Goal: Task Accomplishment & Management: Use online tool/utility

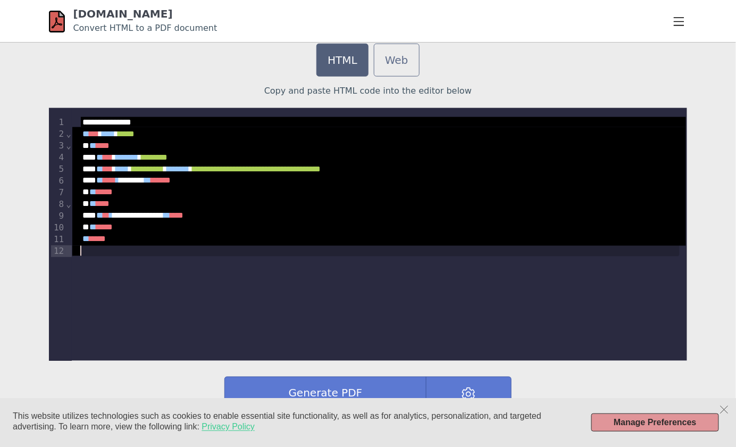
scroll to position [2034, 0]
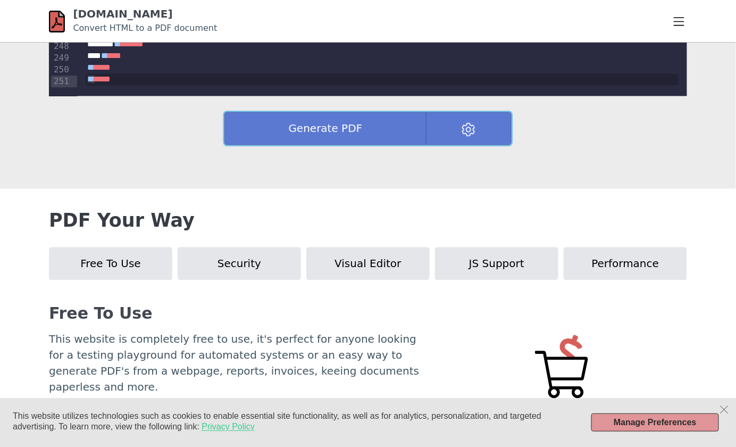
click at [359, 126] on button "Generate PDF" at bounding box center [325, 128] width 202 height 33
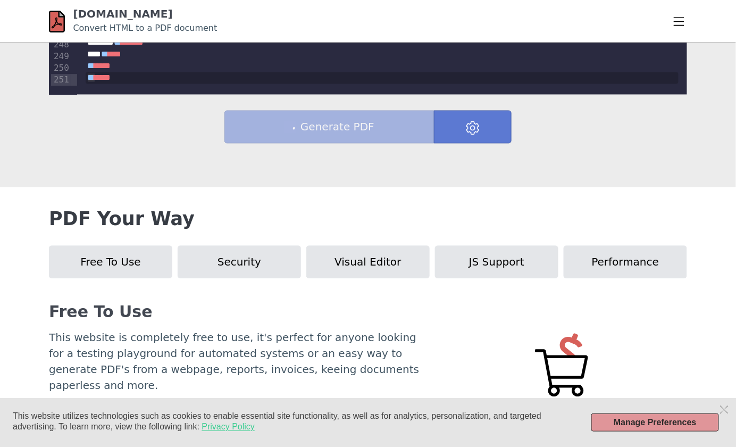
scroll to position [585, 0]
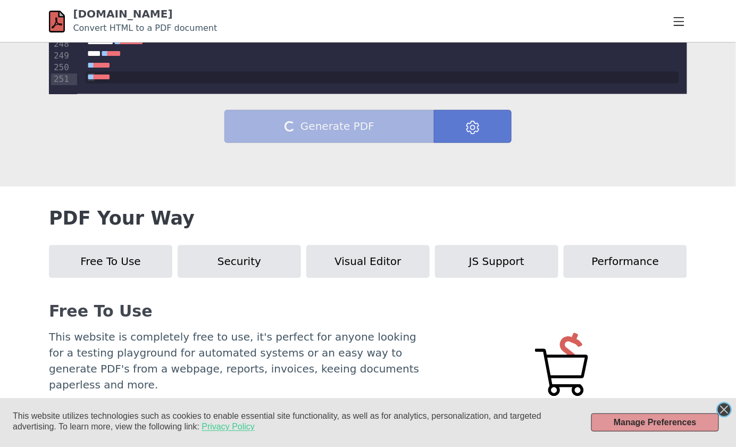
click at [729, 409] on icon "Close this dialog" at bounding box center [724, 409] width 11 height 11
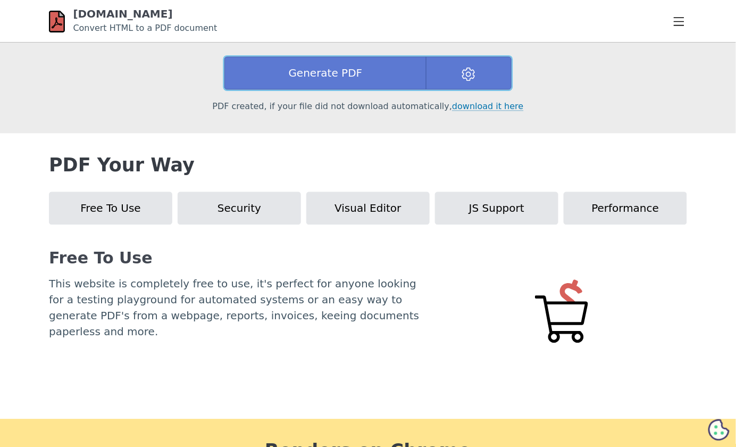
scroll to position [639, 0]
click at [476, 62] on button at bounding box center [469, 72] width 86 height 33
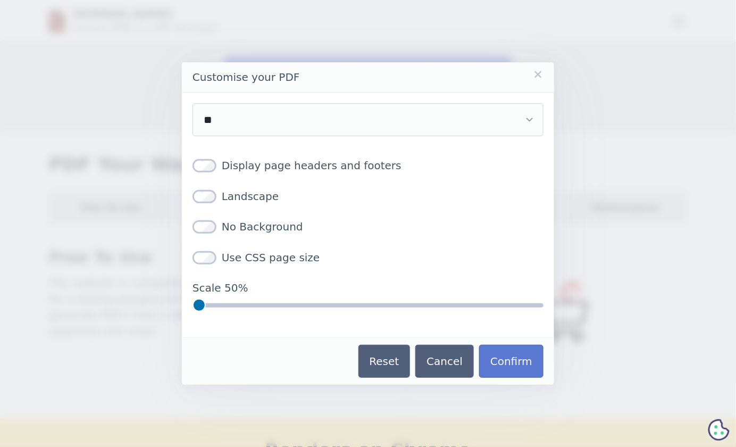
drag, startPoint x: 537, startPoint y: 305, endPoint x: 353, endPoint y: 312, distance: 184.7
click at [350, 311] on input "Scale 50%" at bounding box center [368, 304] width 351 height 13
click at [219, 228] on label "No Background" at bounding box center [248, 227] width 111 height 16
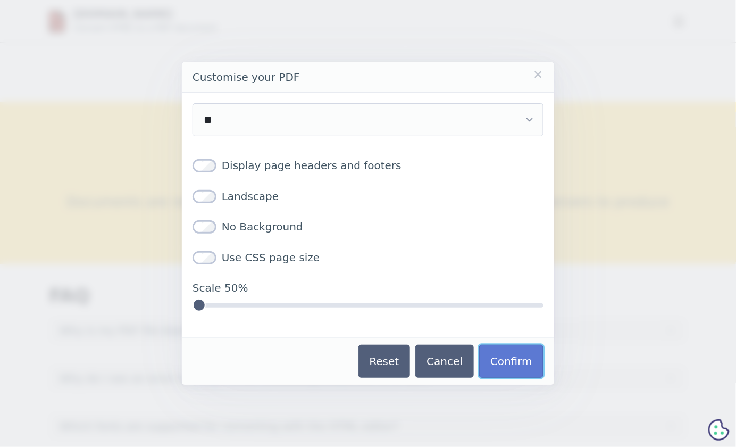
click at [507, 356] on button "Confirm" at bounding box center [511, 361] width 64 height 33
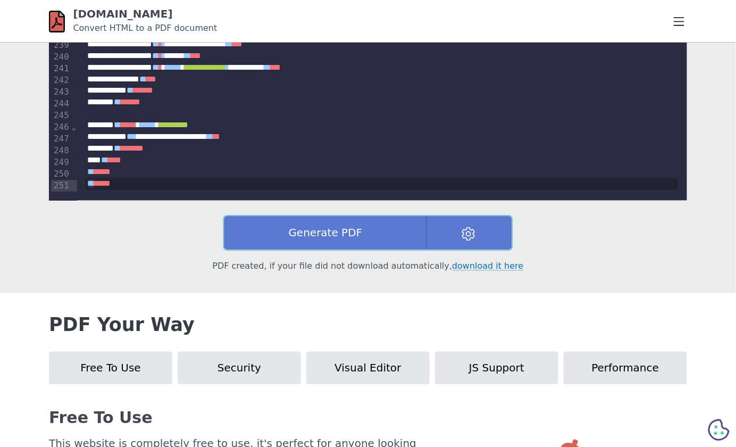
click at [352, 239] on button "Generate PDF" at bounding box center [325, 233] width 202 height 33
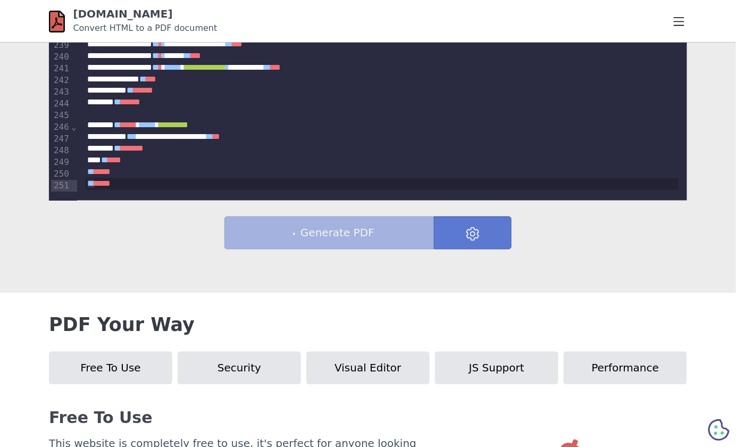
scroll to position [479, 0]
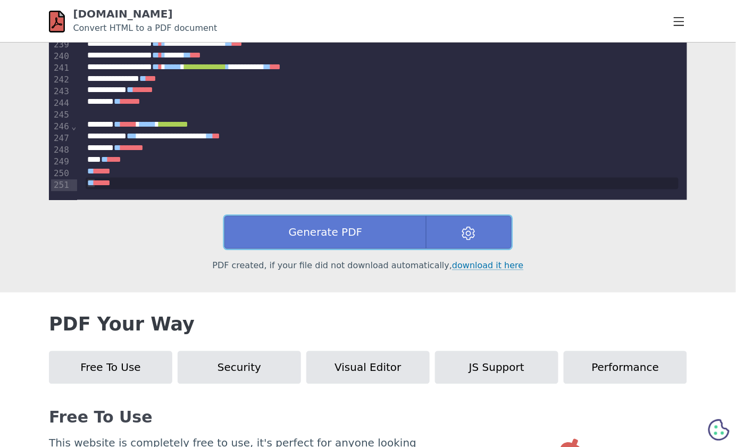
click at [467, 242] on button at bounding box center [469, 232] width 86 height 33
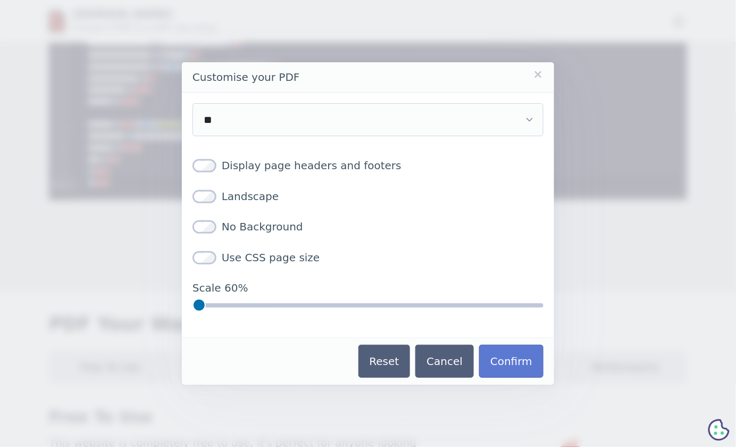
drag, startPoint x: 343, startPoint y: 308, endPoint x: 372, endPoint y: 311, distance: 28.8
click at [372, 311] on input "Scale 60%" at bounding box center [368, 304] width 351 height 13
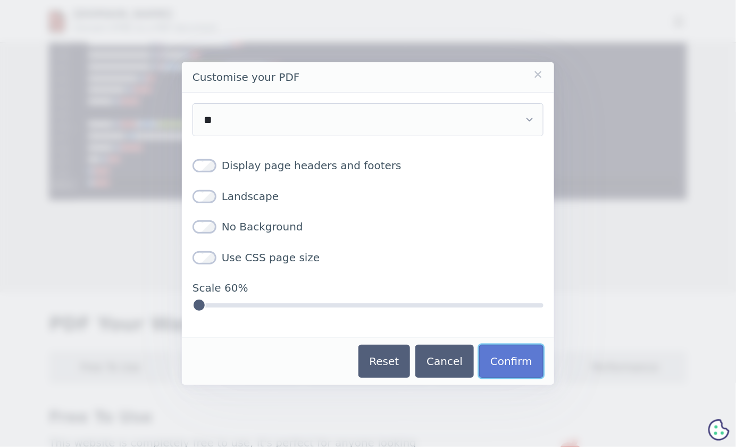
click at [518, 355] on button "Confirm" at bounding box center [511, 361] width 64 height 33
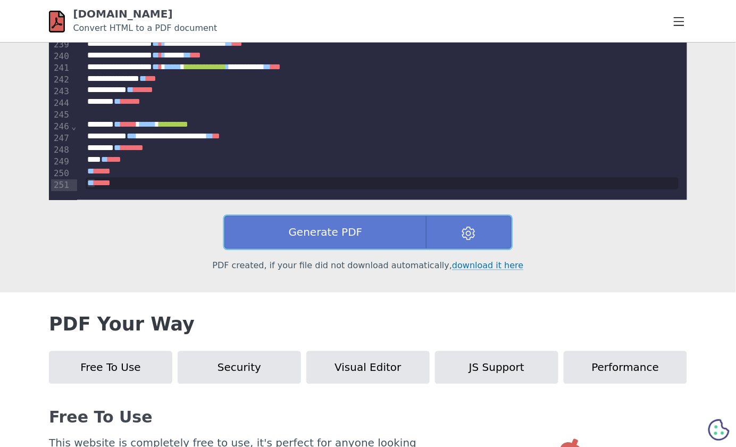
click at [338, 239] on button "Generate PDF" at bounding box center [325, 232] width 202 height 33
click at [470, 226] on button at bounding box center [469, 232] width 86 height 33
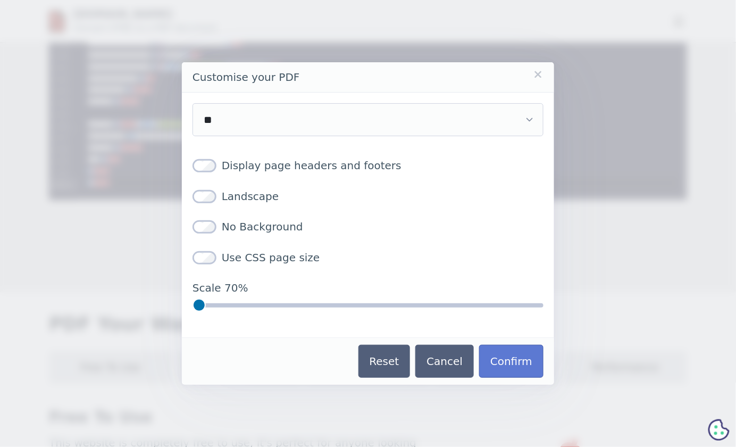
drag, startPoint x: 390, startPoint y: 302, endPoint x: 410, endPoint y: 308, distance: 21.0
click at [410, 308] on input "Scale 70%" at bounding box center [368, 304] width 351 height 13
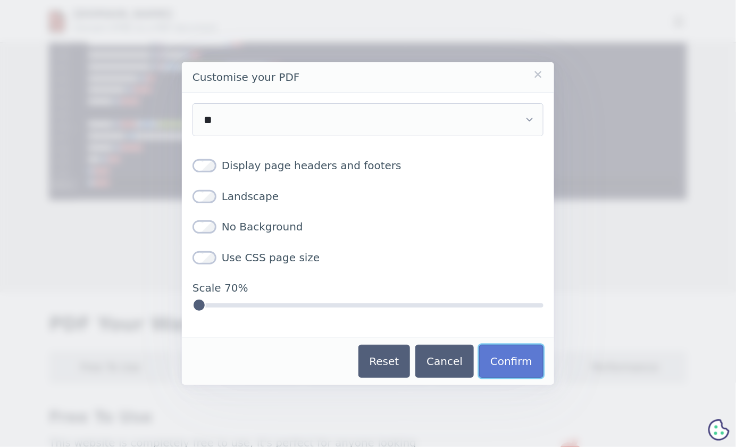
click at [507, 355] on button "Confirm" at bounding box center [511, 361] width 64 height 33
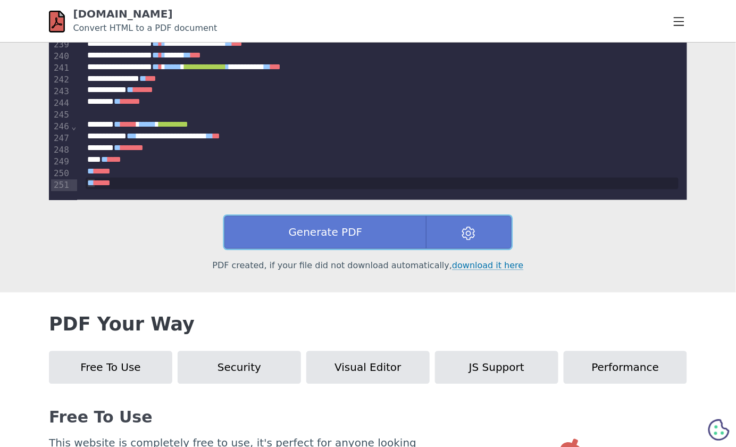
click at [355, 233] on button "Generate PDF" at bounding box center [325, 232] width 202 height 33
click at [477, 228] on button at bounding box center [469, 232] width 86 height 33
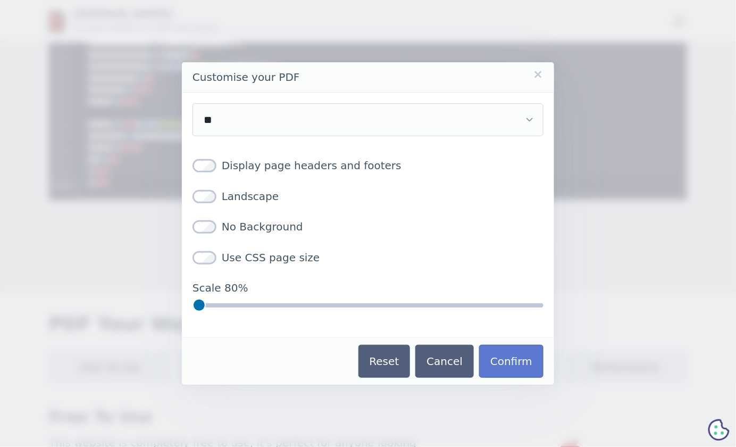
drag, startPoint x: 422, startPoint y: 302, endPoint x: 448, endPoint y: 310, distance: 26.6
click at [448, 310] on input "Scale 80%" at bounding box center [368, 304] width 351 height 13
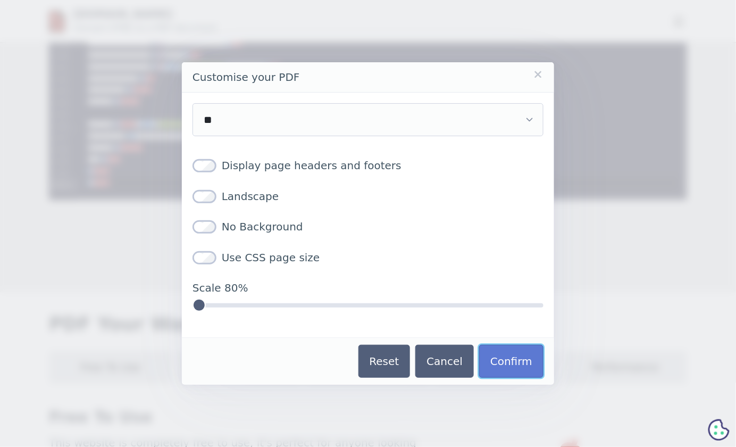
click at [510, 375] on button "Confirm" at bounding box center [511, 361] width 64 height 33
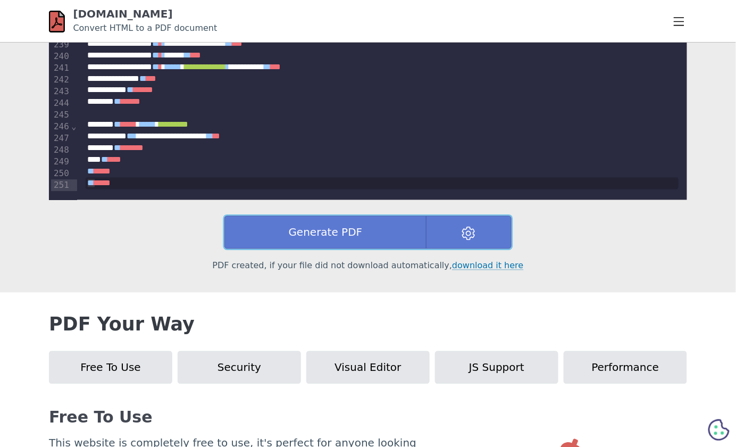
click at [341, 221] on button "Generate PDF" at bounding box center [325, 232] width 202 height 33
click at [471, 243] on button at bounding box center [469, 232] width 86 height 33
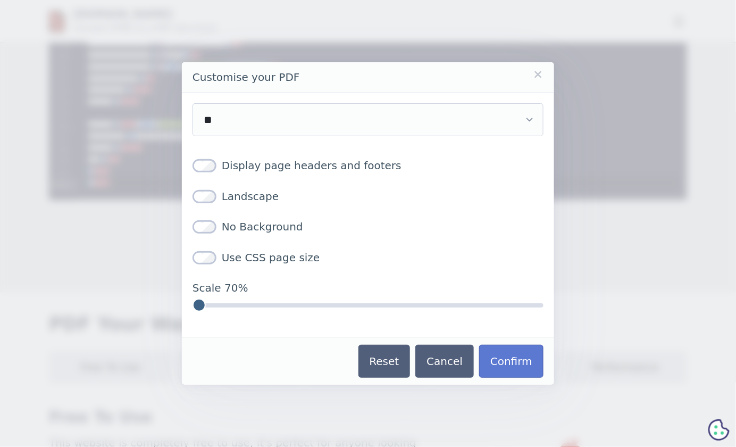
drag, startPoint x: 463, startPoint y: 307, endPoint x: 440, endPoint y: 302, distance: 23.5
type input "***"
click at [440, 302] on input "Scale 70%" at bounding box center [368, 304] width 351 height 13
click at [512, 363] on button "Confirm" at bounding box center [511, 361] width 64 height 33
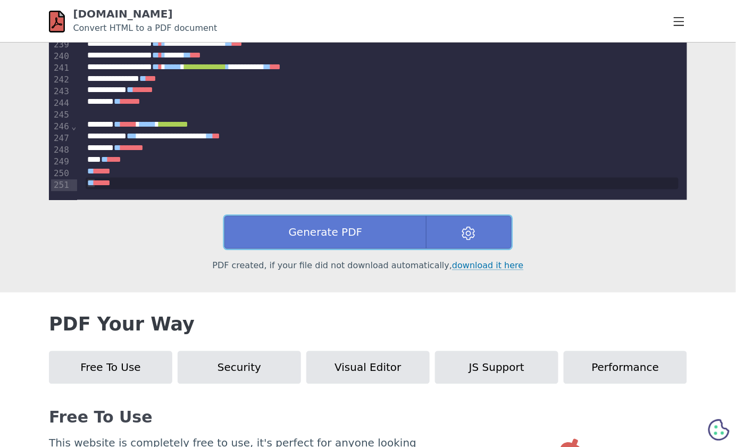
click at [388, 228] on button "Generate PDF" at bounding box center [325, 232] width 202 height 33
click at [364, 227] on button "Generate PDF" at bounding box center [325, 232] width 202 height 33
